Goal: Task Accomplishment & Management: Use online tool/utility

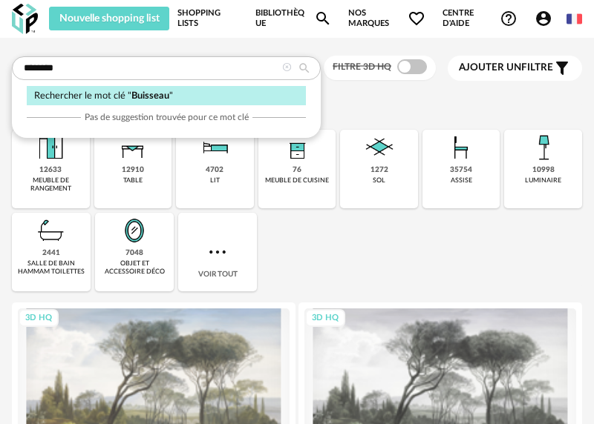
type input "********"
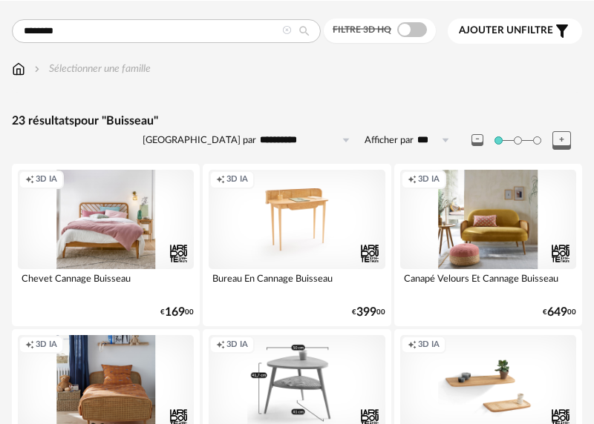
scroll to position [114, 0]
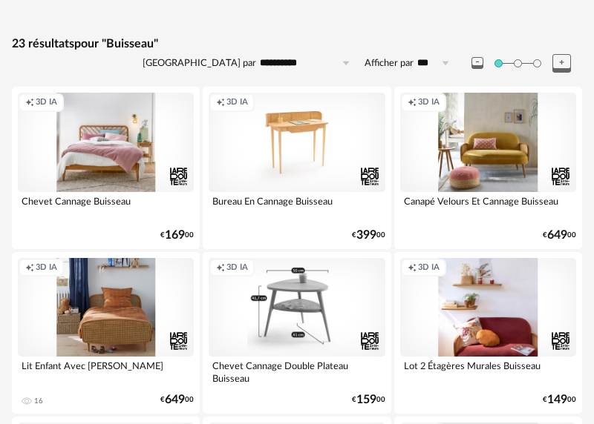
click at [484, 295] on div "Creation icon 3D IA" at bounding box center [488, 307] width 176 height 99
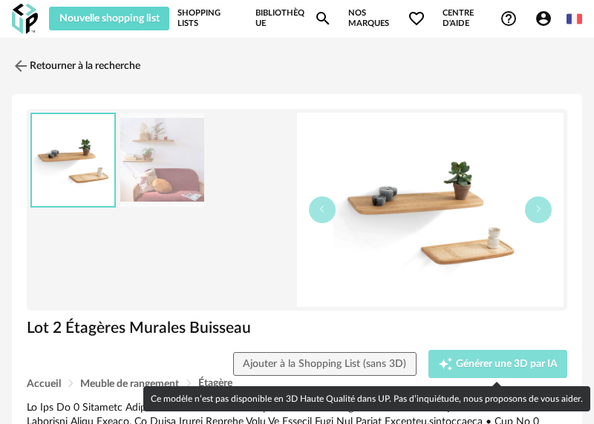
click at [464, 361] on span "Générer une 3D par IA" at bounding box center [507, 364] width 102 height 10
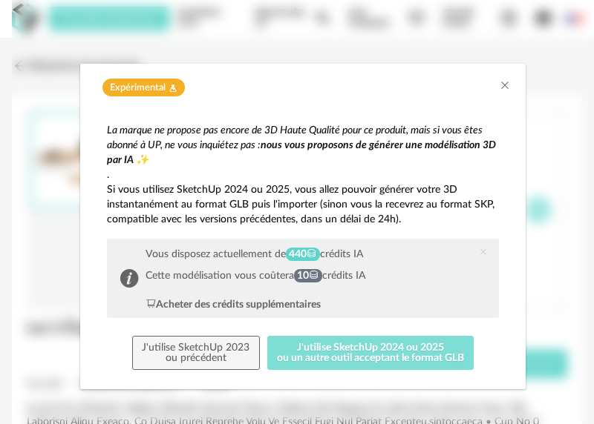
click at [306, 344] on button "J'utilise SketchUp 2024 ou 2025 ou un autre outil acceptant le format GLB" at bounding box center [370, 353] width 207 height 34
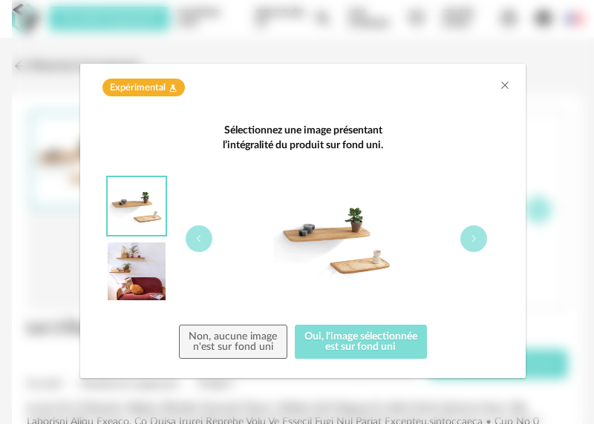
click at [351, 341] on button "Oui, l'image sélectionnée est sur fond uni" at bounding box center [361, 342] width 133 height 34
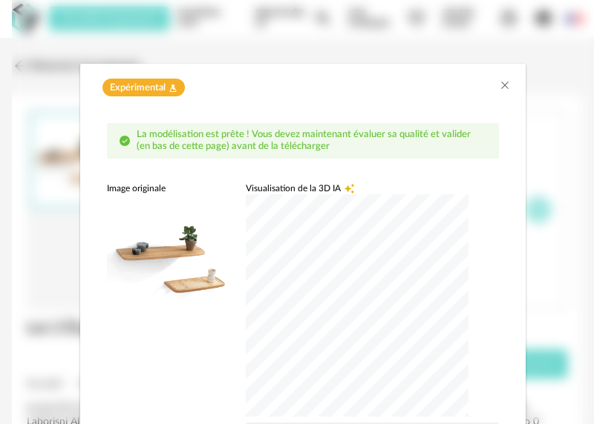
click at [363, 309] on div "dialog" at bounding box center [357, 305] width 223 height 223
click at [160, 354] on div "Image originale Visualisation de la 3D IA Creation icon Utilisez votre souris p…" at bounding box center [303, 321] width 392 height 276
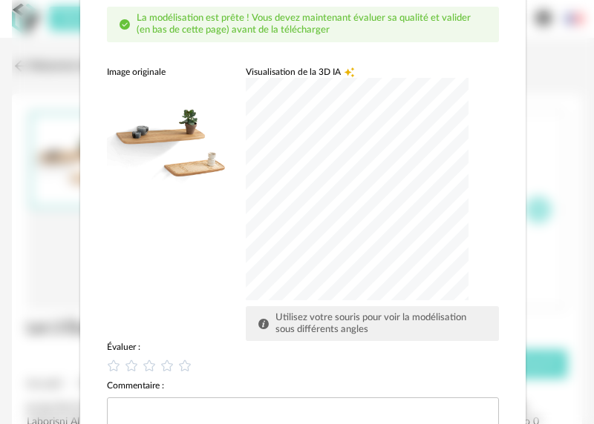
scroll to position [221, 0]
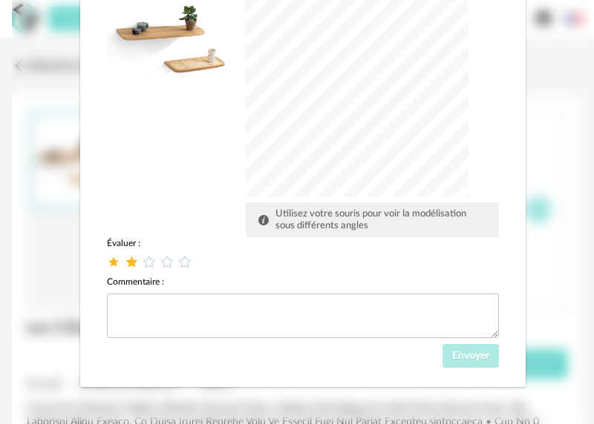
click at [134, 263] on icon "dialog" at bounding box center [132, 262] width 16 height 16
click at [481, 364] on button "Envoyer" at bounding box center [470, 356] width 57 height 24
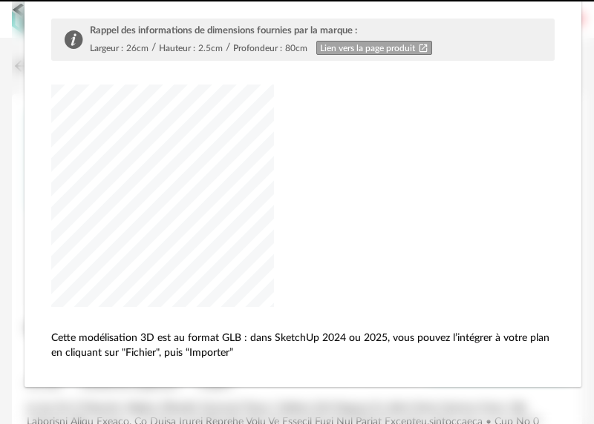
scroll to position [149, 0]
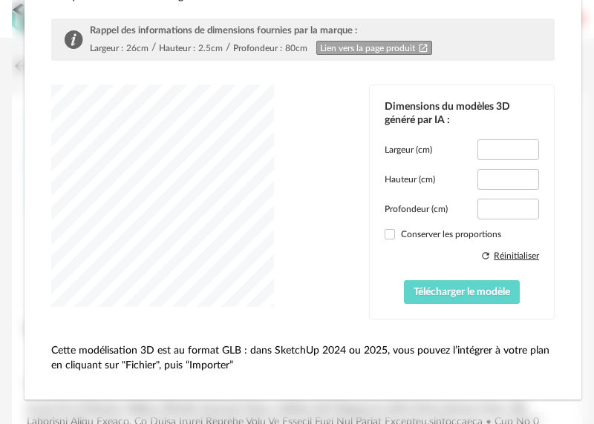
click at [190, 302] on div "dialog" at bounding box center [162, 196] width 223 height 223
click at [473, 295] on span "Télécharger le modèle" at bounding box center [461, 292] width 96 height 10
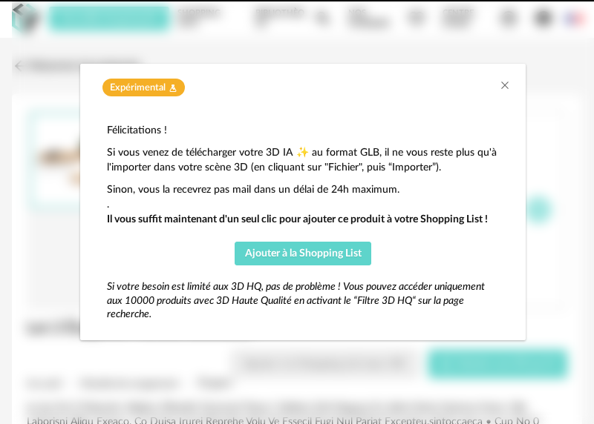
scroll to position [0, 0]
click at [508, 89] on icon "Close" at bounding box center [505, 85] width 12 height 12
